Goal: Information Seeking & Learning: Learn about a topic

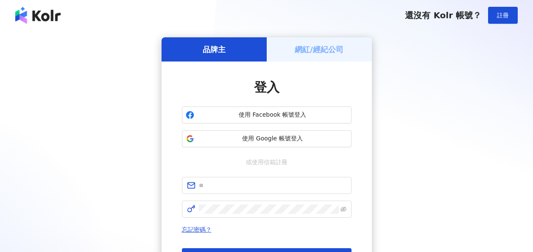
scroll to position [110, 0]
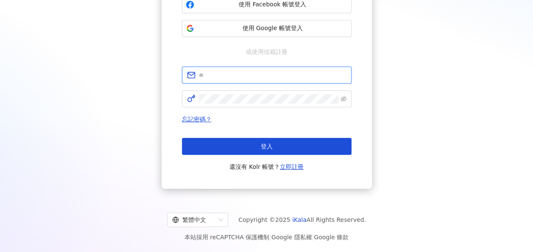
type input "**********"
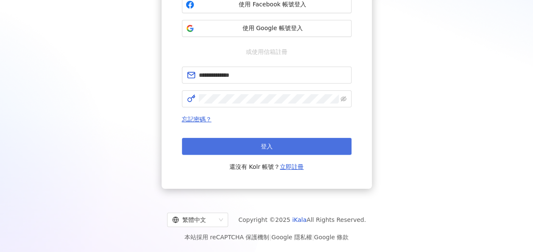
scroll to position [0, 0]
drag, startPoint x: 0, startPoint y: 0, endPoint x: 292, endPoint y: 144, distance: 325.6
click at [292, 144] on button "登入" at bounding box center [267, 146] width 170 height 17
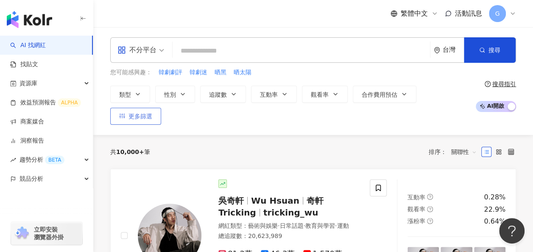
click at [152, 113] on span "更多篩選" at bounding box center [140, 116] width 24 height 7
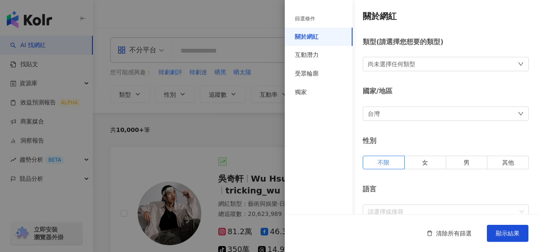
click at [397, 56] on div "類型 ( 請選擇您想要的類型 ) 尚未選擇任何類型" at bounding box center [446, 54] width 166 height 34
click at [400, 62] on div "尚未選擇任何類型" at bounding box center [391, 63] width 47 height 9
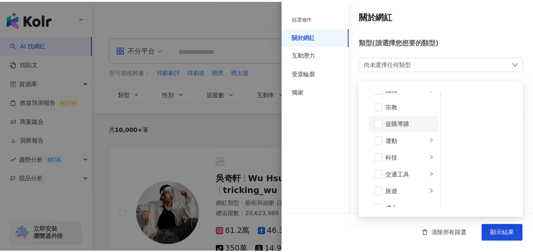
scroll to position [293, 0]
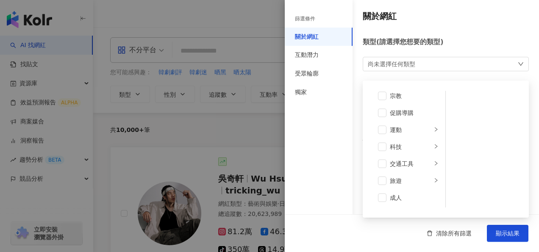
click at [465, 44] on div "類型 ( 請選擇您想要的類型 )" at bounding box center [446, 41] width 166 height 9
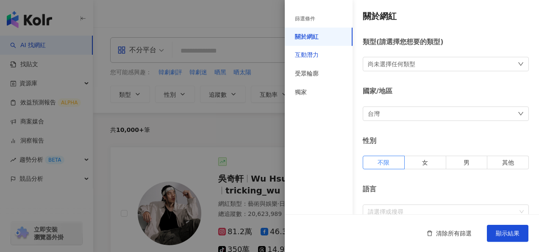
click at [312, 57] on div "互動潛力" at bounding box center [307, 55] width 24 height 8
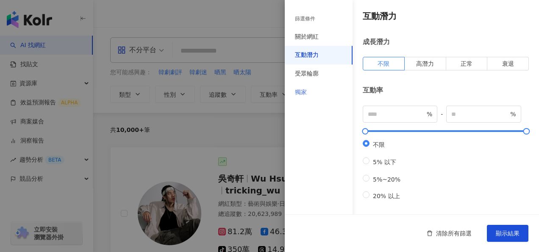
click at [311, 83] on div "獨家" at bounding box center [319, 92] width 68 height 19
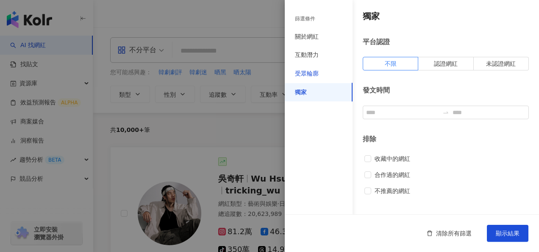
click at [312, 77] on div "受眾輪廓" at bounding box center [307, 74] width 24 height 8
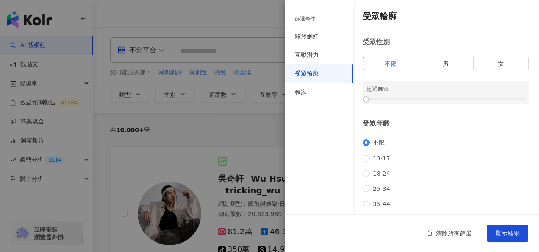
click at [259, 120] on div at bounding box center [269, 126] width 539 height 252
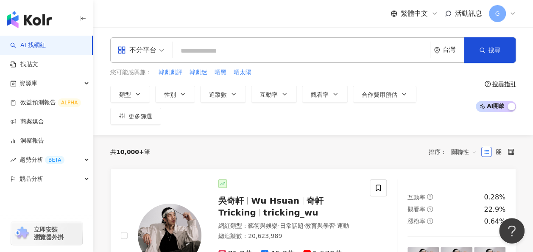
click at [223, 50] on input "search" at bounding box center [301, 51] width 250 height 16
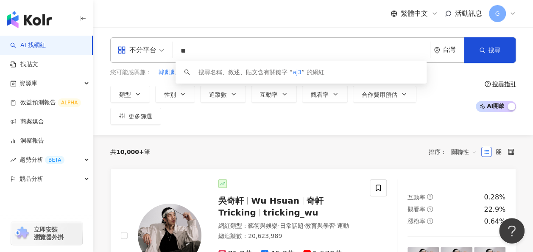
type input "*"
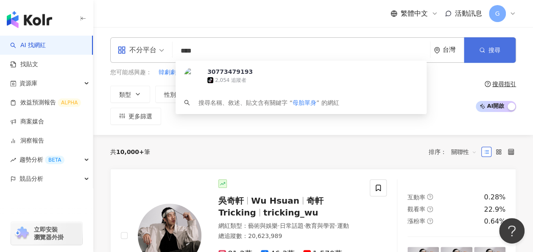
click at [478, 46] on button "搜尋" at bounding box center [490, 49] width 52 height 25
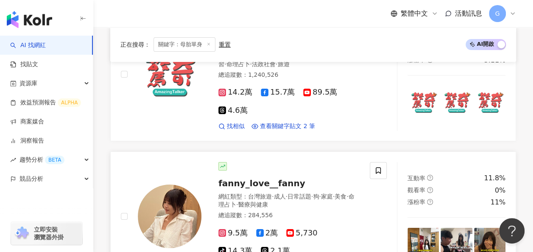
scroll to position [1526, 0]
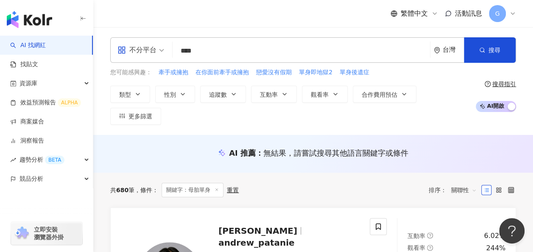
scroll to position [0, 0]
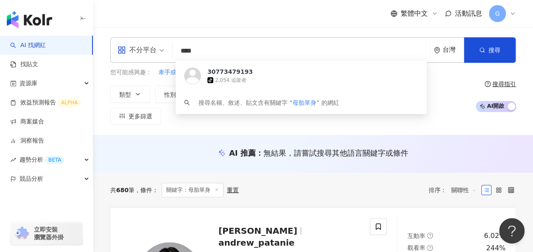
drag, startPoint x: 220, startPoint y: 46, endPoint x: 181, endPoint y: 46, distance: 39.4
click at [181, 46] on input "****" at bounding box center [301, 51] width 250 height 16
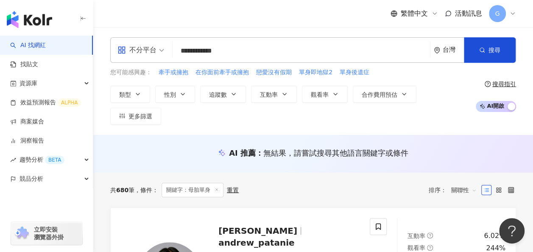
click at [398, 172] on div "共 680 筆 條件 ： 關鍵字：母胎單身 重置 排序： 關聯性" at bounding box center [313, 189] width 406 height 35
click at [384, 183] on div "共 680 筆 條件 ： 關鍵字：母胎單身 重置 排序： 關聯性" at bounding box center [313, 190] width 406 height 14
click at [253, 51] on input "**********" at bounding box center [301, 51] width 250 height 16
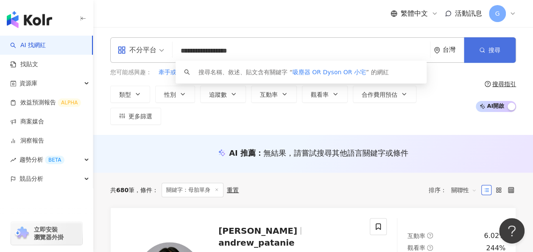
type input "**********"
click at [504, 52] on button "搜尋" at bounding box center [490, 49] width 52 height 25
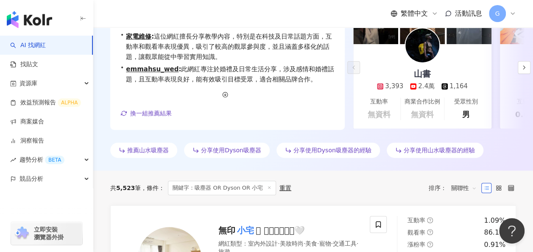
scroll to position [254, 0]
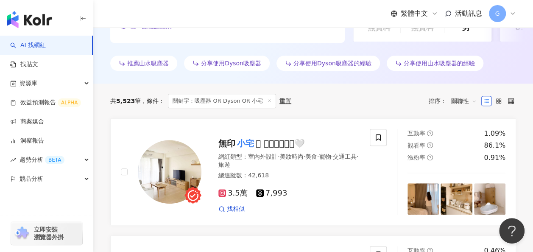
click at [469, 94] on span "關聯性" at bounding box center [463, 101] width 25 height 14
click at [466, 166] on div "關鍵字" at bounding box center [463, 167] width 21 height 9
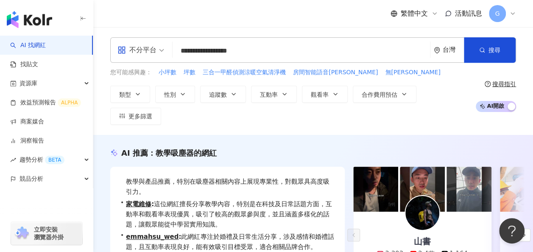
click at [233, 49] on input "**********" at bounding box center [301, 51] width 250 height 16
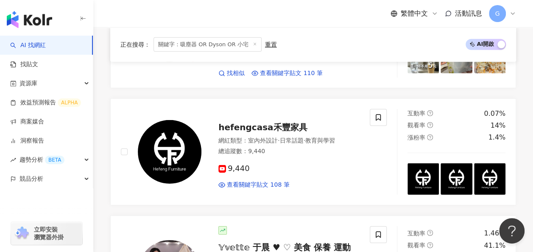
scroll to position [1229, 0]
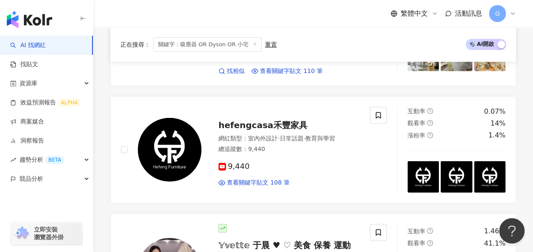
click at [269, 42] on div "重置" at bounding box center [271, 44] width 12 height 7
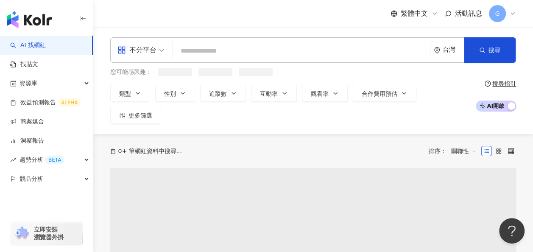
click at [289, 53] on input "search" at bounding box center [301, 51] width 250 height 16
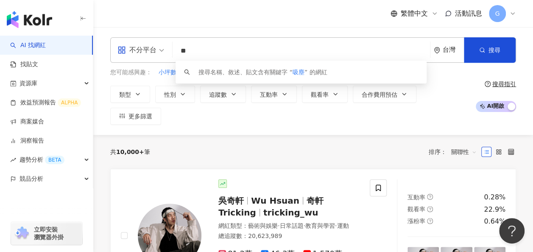
type input "*"
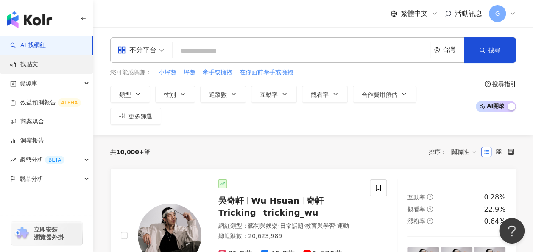
click at [38, 69] on link "找貼文" at bounding box center [24, 64] width 28 height 8
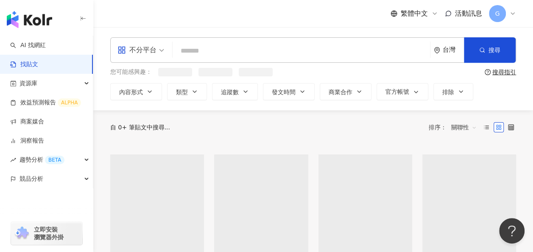
click at [259, 57] on input "search" at bounding box center [301, 51] width 250 height 18
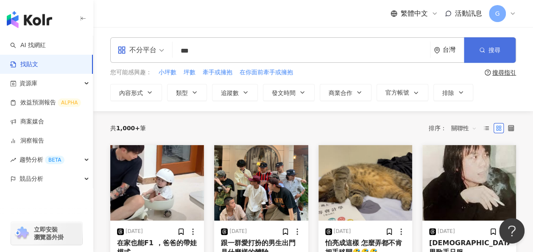
click at [502, 46] on button "搜尋" at bounding box center [490, 49] width 52 height 25
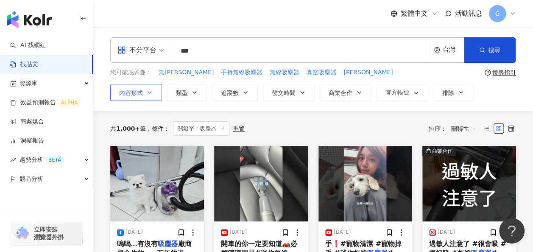
click at [150, 92] on icon "button" at bounding box center [149, 92] width 7 height 7
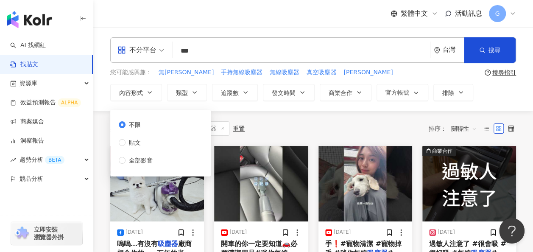
click at [293, 119] on div "共 1,000+ 筆 條件 ： 關鍵字：吸塵器 重置 排序： 關聯性" at bounding box center [313, 128] width 406 height 35
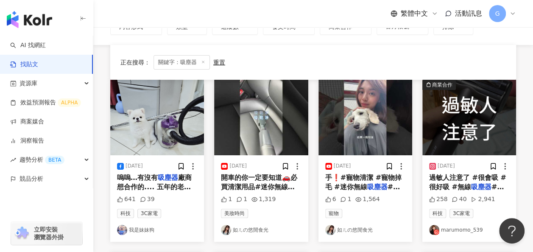
scroll to position [85, 0]
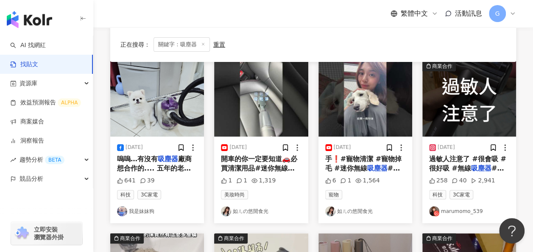
drag, startPoint x: 150, startPoint y: 163, endPoint x: 364, endPoint y: 50, distance: 242.1
click at [364, 50] on div "正在搜尋 ： 關鍵字：吸塵器 重置 排序： 關聯性" at bounding box center [312, 44] width 385 height 14
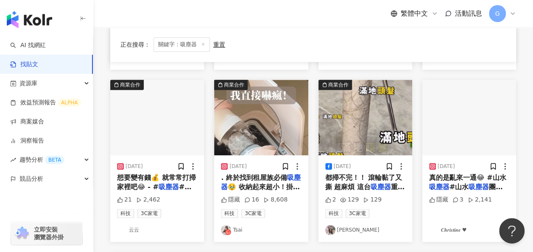
scroll to position [466, 0]
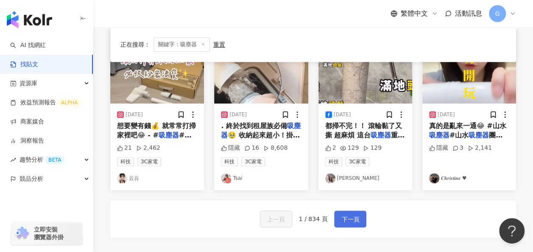
click at [353, 215] on span "下一頁" at bounding box center [350, 219] width 18 height 10
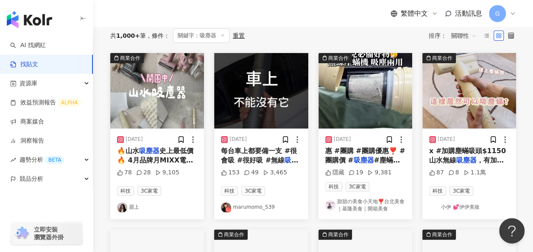
scroll to position [0, 0]
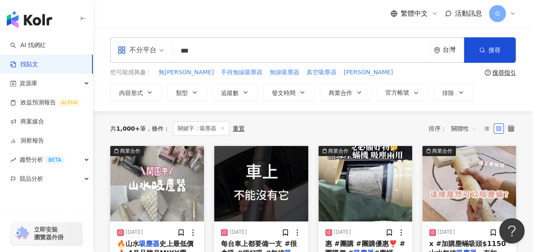
click at [230, 54] on input "***" at bounding box center [301, 51] width 250 height 18
type input "*"
click at [44, 84] on div "資源庫" at bounding box center [46, 83] width 93 height 19
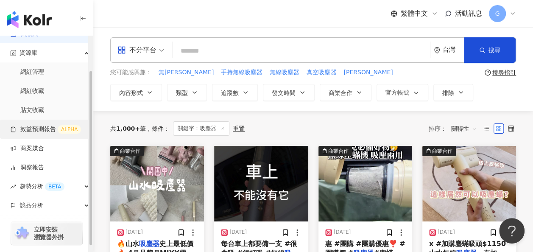
scroll to position [42, 0]
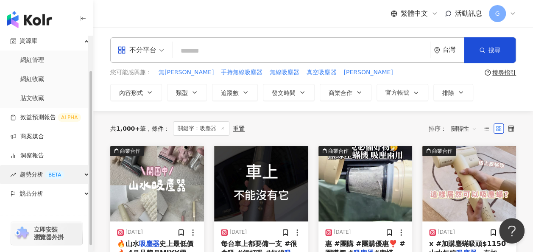
click at [83, 178] on div "趨勢分析 BETA" at bounding box center [46, 174] width 93 height 19
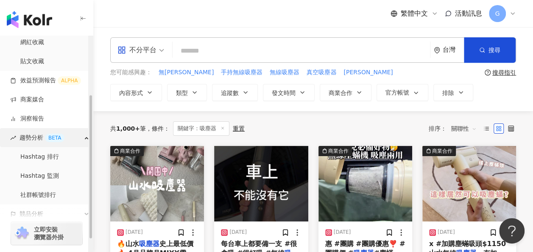
scroll to position [107, 0]
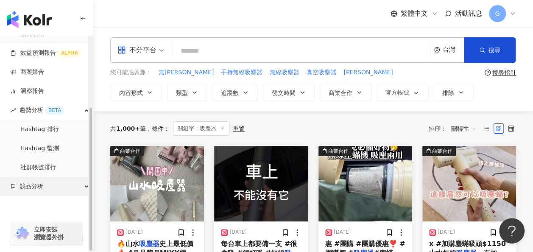
click at [83, 179] on div "競品分析" at bounding box center [46, 186] width 93 height 19
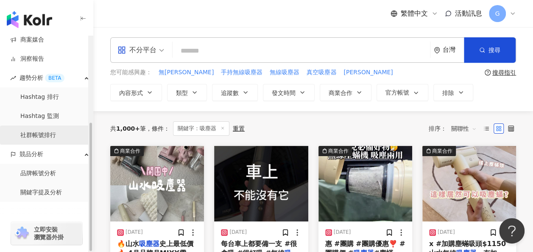
scroll to position [145, 0]
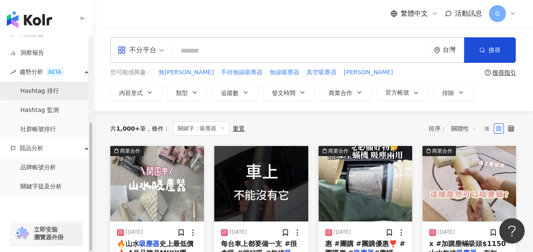
click at [59, 88] on link "Hashtag 排行" at bounding box center [39, 91] width 39 height 8
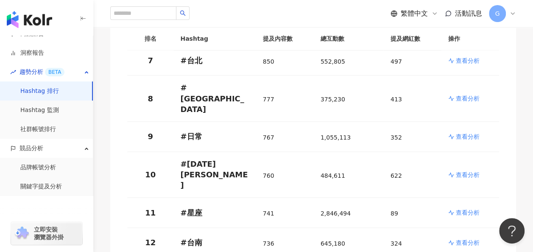
scroll to position [339, 0]
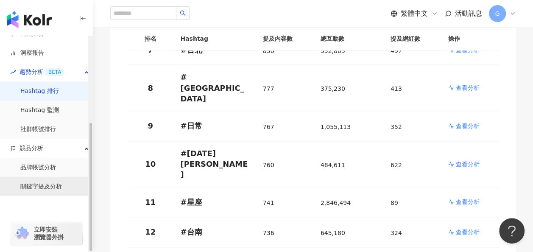
click at [57, 182] on link "關鍵字提及分析" at bounding box center [41, 186] width 42 height 8
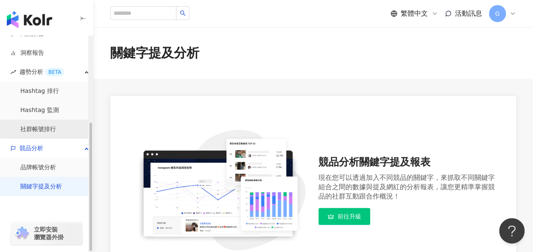
click at [49, 129] on link "社群帳號排行" at bounding box center [38, 129] width 36 height 8
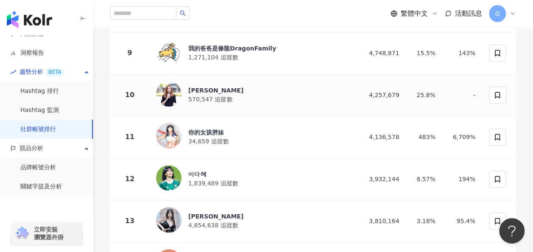
scroll to position [470, 0]
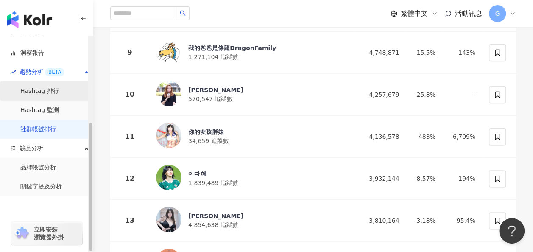
click at [45, 87] on link "Hashtag 排行" at bounding box center [39, 91] width 39 height 8
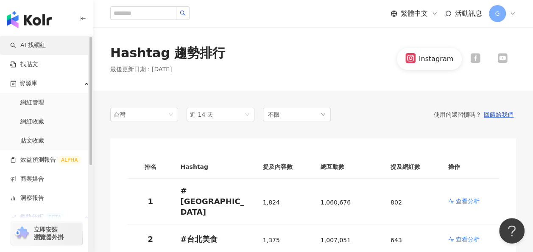
click at [43, 50] on link "AI 找網紅" at bounding box center [28, 45] width 36 height 8
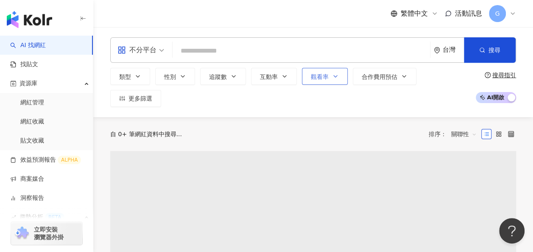
click at [308, 85] on button "觀看率" at bounding box center [325, 76] width 46 height 17
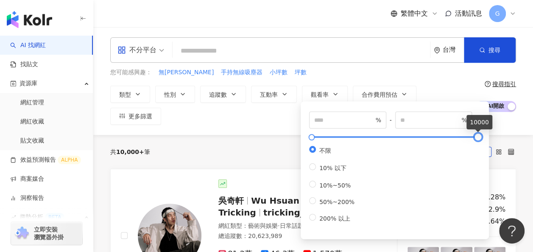
type input "*"
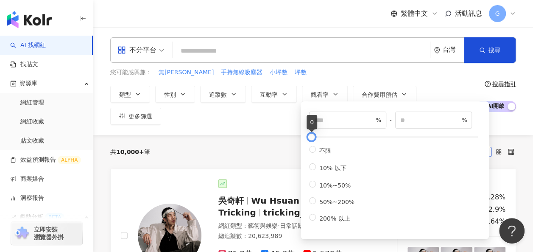
drag, startPoint x: 477, startPoint y: 138, endPoint x: 308, endPoint y: 144, distance: 169.6
click at [308, 144] on div "* % - * % 不限 10% 以下 10%~50% 50%~200% 200% 以上" at bounding box center [395, 170] width 178 height 128
click at [259, 169] on link "[PERSON_NAME][PERSON_NAME] Hsuan 奇軒Tricking tricking_wu 網紅類型 ： 藝術與娛樂 · 日常話題 · 教…" at bounding box center [313, 236] width 406 height 134
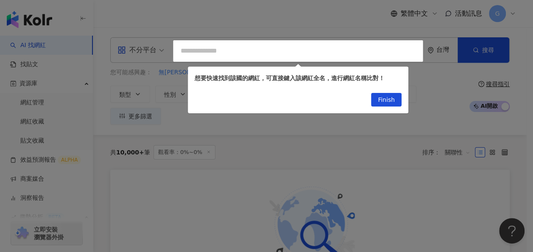
click at [386, 109] on div "Finish" at bounding box center [298, 101] width 220 height 24
click at [388, 107] on div "Finish" at bounding box center [298, 101] width 220 height 24
click at [391, 97] on span "Finish" at bounding box center [386, 100] width 17 height 14
